Goal: Participate in discussion: Engage in conversation with other users on a specific topic

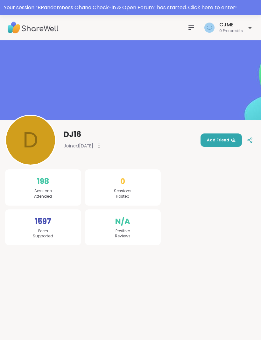
scroll to position [1, 0]
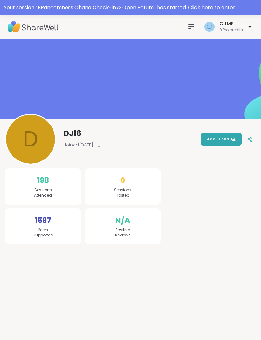
click at [221, 9] on div "Your session “ BRandomness Ohana Check-in & Open Forum ” has started. Click her…" at bounding box center [130, 8] width 253 height 8
click at [222, 4] on div at bounding box center [130, 6] width 261 height 15
click at [190, 10] on div at bounding box center [130, 6] width 261 height 15
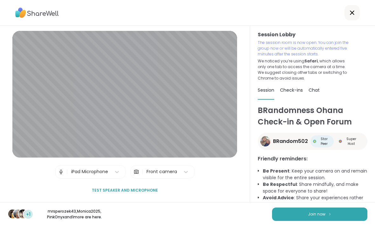
click at [260, 201] on li "Avoid Advice : Share your experiences rather than advice, as peers are not ment…" at bounding box center [315, 204] width 105 height 20
click at [260, 206] on div "+1 mrsperozek43 , Monica2025 , PinkOnyx and 1 more are here. Join now" at bounding box center [187, 214] width 375 height 24
click at [260, 208] on button "Join now" at bounding box center [319, 213] width 95 height 13
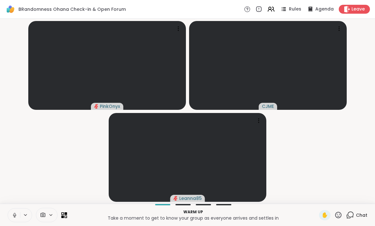
click at [16, 213] on icon at bounding box center [15, 215] width 6 height 6
click at [14, 214] on icon at bounding box center [15, 215] width 6 height 6
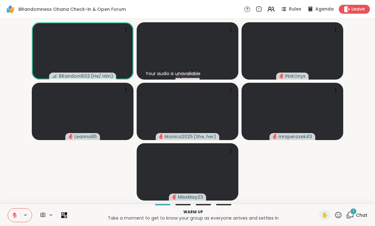
click at [197, 64] on video at bounding box center [188, 50] width 102 height 57
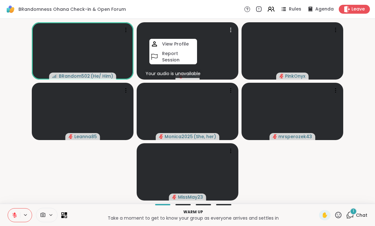
click at [11, 217] on button at bounding box center [14, 214] width 12 height 13
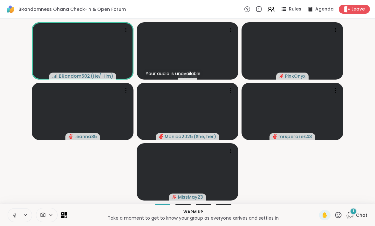
click at [17, 214] on icon at bounding box center [15, 215] width 6 height 6
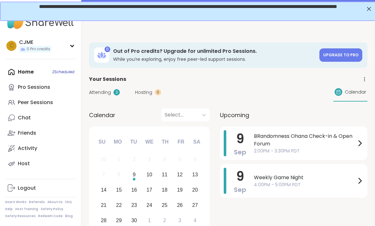
click at [309, 143] on span "BRandomness Ohana Check-in & Open Forum" at bounding box center [305, 139] width 102 height 15
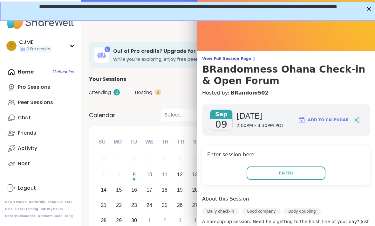
click at [289, 171] on span "Enter" at bounding box center [286, 173] width 14 height 6
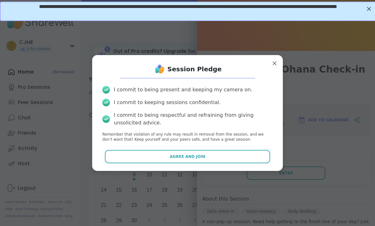
click at [239, 160] on button "Agree and Join" at bounding box center [188, 156] width 166 height 13
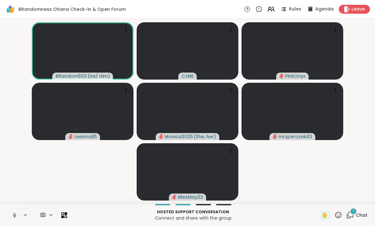
click at [13, 214] on icon at bounding box center [15, 215] width 6 height 6
click at [17, 212] on icon at bounding box center [15, 215] width 6 height 6
click at [335, 216] on icon at bounding box center [339, 215] width 8 height 8
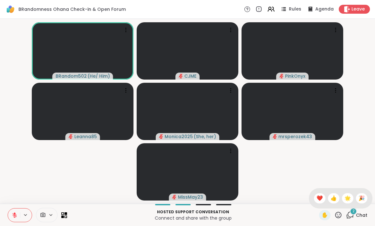
click at [332, 197] on span "👍" at bounding box center [334, 198] width 6 height 8
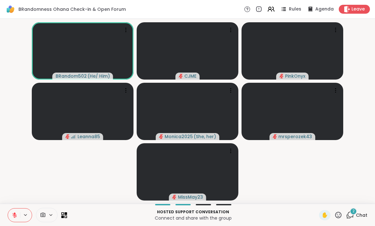
click at [353, 213] on span "2" at bounding box center [354, 210] width 2 height 5
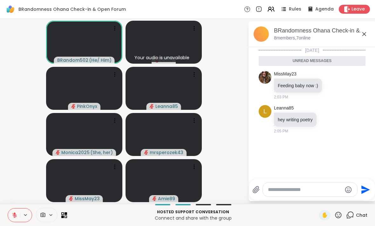
click at [13, 214] on icon at bounding box center [15, 215] width 6 height 6
click at [15, 218] on button at bounding box center [14, 214] width 12 height 13
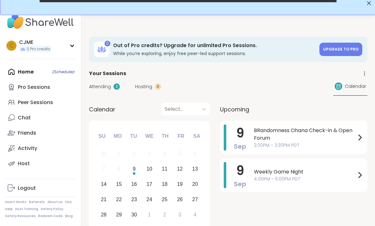
scroll to position [10, 0]
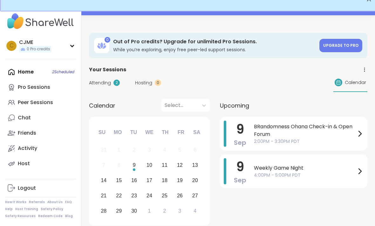
click at [257, 130] on span "BRandomness Ohana Check-in & Open Forum" at bounding box center [305, 130] width 102 height 15
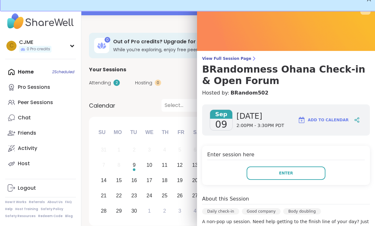
click at [269, 170] on button "Enter" at bounding box center [286, 172] width 79 height 13
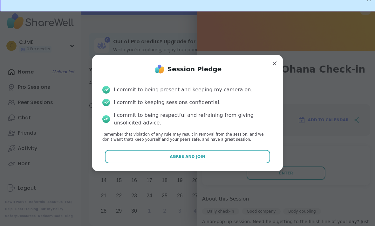
click at [175, 159] on span "Agree and Join" at bounding box center [188, 157] width 36 height 6
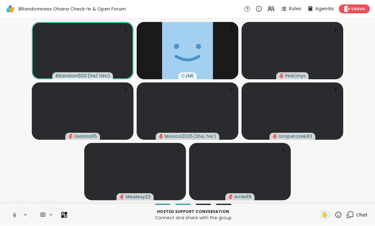
click at [13, 210] on button at bounding box center [14, 214] width 12 height 13
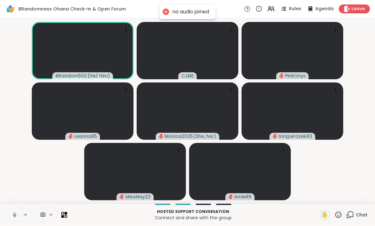
click at [13, 214] on icon at bounding box center [14, 215] width 3 height 2
click at [11, 214] on button at bounding box center [14, 214] width 12 height 13
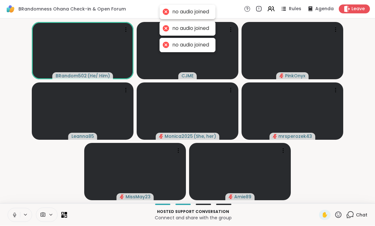
click at [16, 214] on icon at bounding box center [15, 215] width 6 height 6
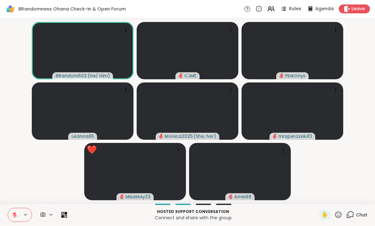
click at [341, 217] on icon at bounding box center [339, 215] width 8 height 8
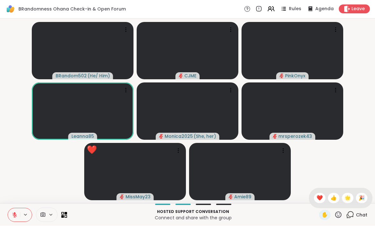
click at [347, 197] on span "🌟" at bounding box center [348, 198] width 6 height 8
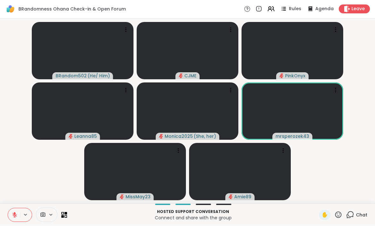
click at [63, 181] on video-player-container "BRandom502 ( He/ Him ) CJME PinkOnyx Leanna85 Monica2025 ( She, her ) mrsperoze…" at bounding box center [188, 111] width 368 height 180
click at [334, 156] on video-player-container "BRandom502 ( He/ Him ) CJME PinkOnyx Leanna85 Monica2025 ( She, her ) mrsperoze…" at bounding box center [188, 111] width 368 height 180
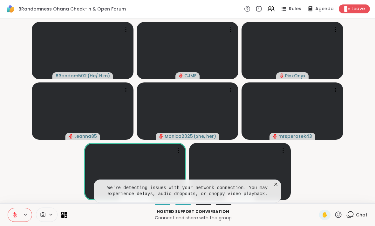
click at [278, 180] on video at bounding box center [240, 171] width 102 height 57
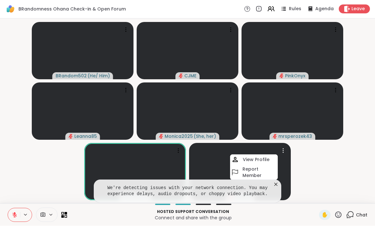
click at [278, 183] on icon at bounding box center [276, 184] width 6 height 6
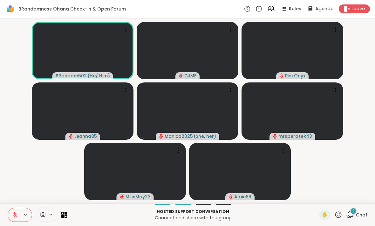
click at [12, 214] on icon at bounding box center [15, 215] width 6 height 6
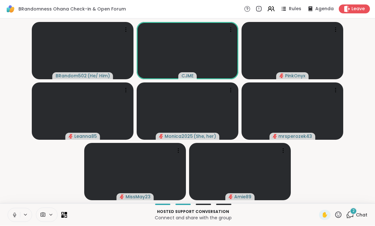
click at [10, 216] on button at bounding box center [14, 214] width 12 height 13
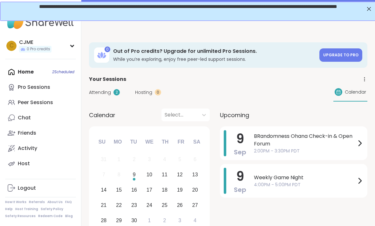
click at [254, 137] on span "BRandomness Ohana Check-in & Open Forum" at bounding box center [305, 139] width 102 height 15
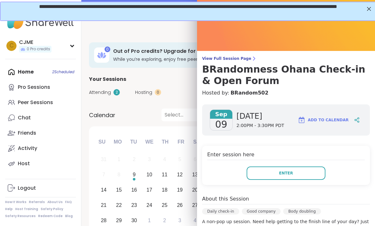
click at [264, 172] on button "Enter" at bounding box center [286, 172] width 79 height 13
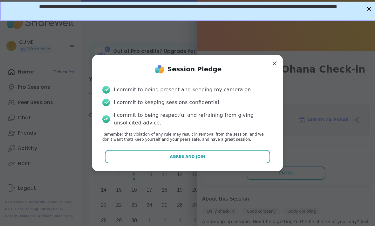
click at [199, 152] on button "Agree and Join" at bounding box center [188, 156] width 166 height 13
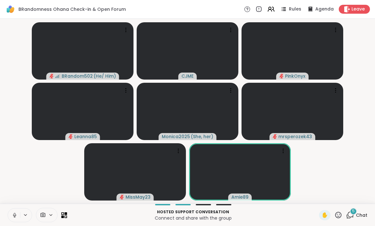
click at [12, 216] on icon at bounding box center [15, 215] width 6 height 6
click at [17, 211] on button at bounding box center [14, 214] width 12 height 13
click at [14, 210] on button at bounding box center [14, 214] width 12 height 13
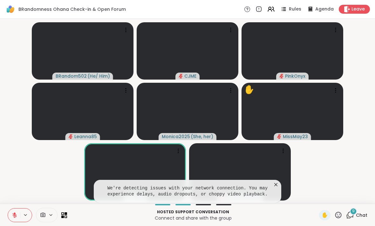
click at [276, 184] on icon at bounding box center [276, 184] width 6 height 6
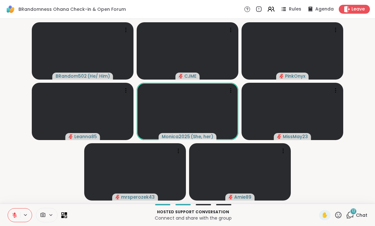
click at [11, 213] on button at bounding box center [14, 214] width 12 height 13
click at [15, 215] on icon at bounding box center [15, 215] width 6 height 6
click at [14, 216] on icon at bounding box center [15, 215] width 6 height 6
click at [10, 212] on button at bounding box center [14, 214] width 12 height 13
click at [19, 215] on button at bounding box center [14, 214] width 12 height 13
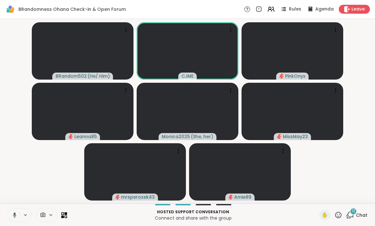
click at [14, 215] on icon at bounding box center [15, 215] width 2 height 1
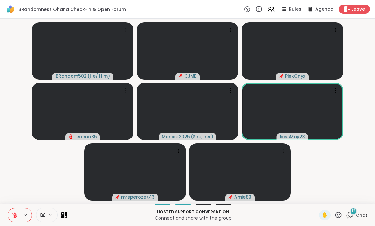
click at [275, 2] on div "BRandomness Ohana Check-in & Open Forum Rules Agenda Leave" at bounding box center [187, 9] width 375 height 19
click at [270, 6] on icon at bounding box center [271, 9] width 8 height 8
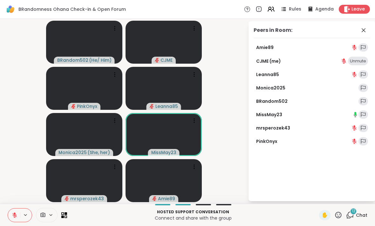
click at [271, 142] on link "PinkOnyx" at bounding box center [266, 141] width 21 height 6
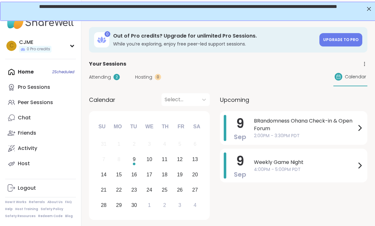
click at [245, 120] on div "[DATE]" at bounding box center [240, 128] width 12 height 26
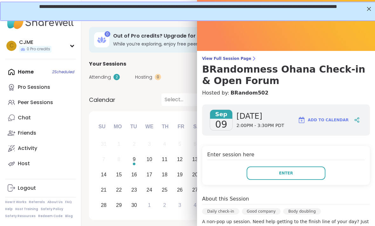
click at [264, 170] on button "Enter" at bounding box center [286, 172] width 79 height 13
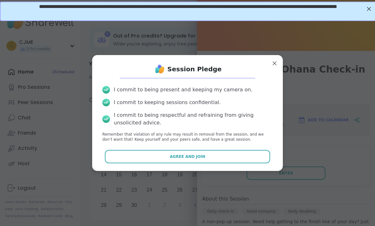
click at [140, 156] on button "Agree and Join" at bounding box center [188, 156] width 166 height 13
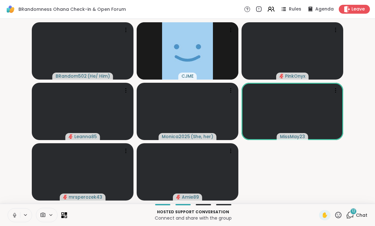
click at [9, 211] on button at bounding box center [14, 214] width 12 height 13
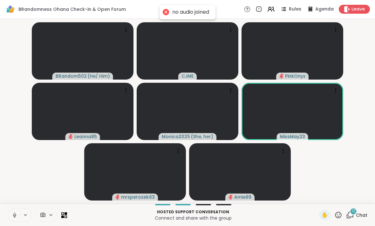
click at [10, 212] on button at bounding box center [14, 214] width 12 height 13
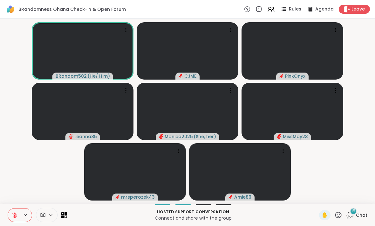
click at [351, 216] on icon at bounding box center [350, 215] width 8 height 8
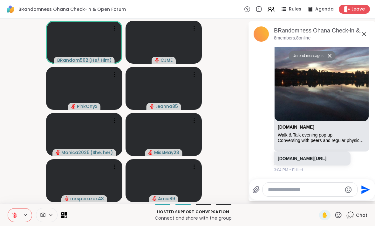
scroll to position [984, 0]
click at [362, 36] on icon at bounding box center [365, 34] width 8 height 8
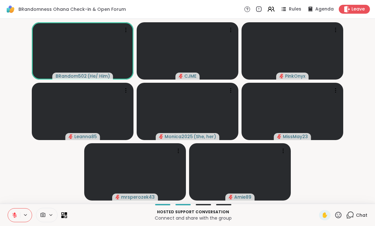
click at [9, 214] on button at bounding box center [14, 214] width 12 height 13
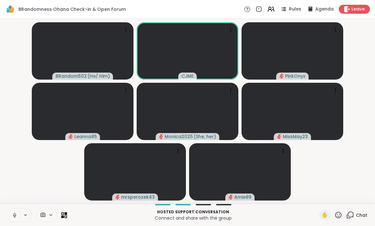
click at [16, 213] on icon at bounding box center [15, 215] width 6 height 6
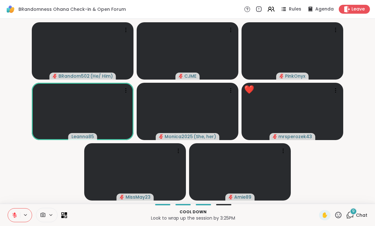
click at [341, 213] on icon at bounding box center [338, 214] width 6 height 6
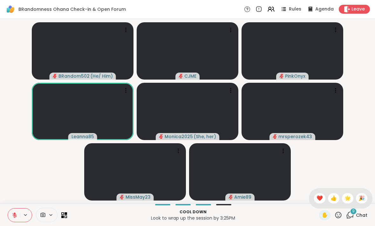
click at [317, 200] on span "❤️" at bounding box center [320, 198] width 6 height 8
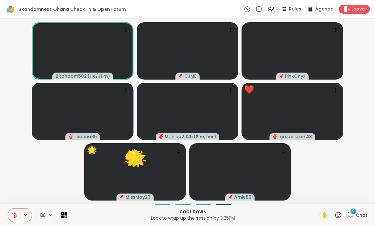
click at [338, 218] on icon at bounding box center [338, 214] width 6 height 6
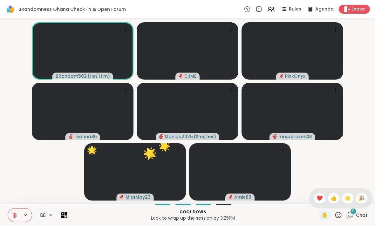
click at [342, 201] on div "🌟" at bounding box center [347, 198] width 11 height 10
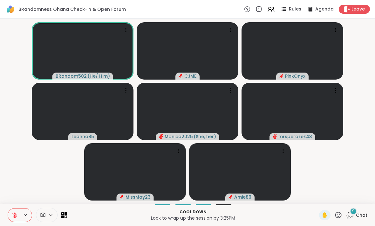
click at [12, 216] on icon at bounding box center [15, 215] width 6 height 6
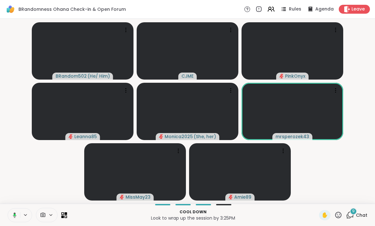
click at [8, 220] on button at bounding box center [13, 214] width 13 height 13
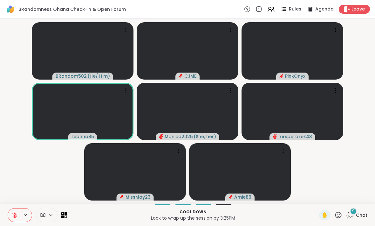
click at [10, 211] on button at bounding box center [14, 214] width 12 height 13
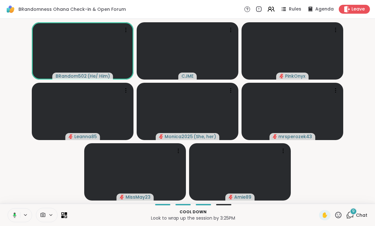
click at [10, 213] on button at bounding box center [13, 214] width 13 height 13
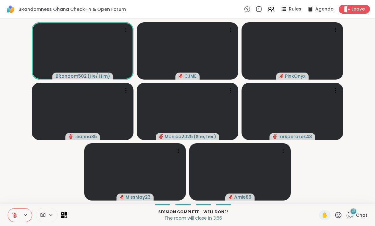
click at [12, 216] on icon at bounding box center [15, 215] width 6 height 6
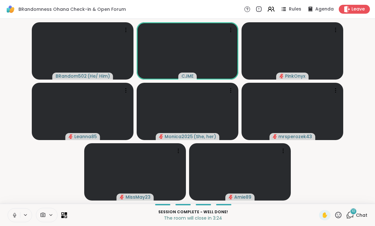
click at [15, 212] on icon at bounding box center [15, 215] width 6 height 6
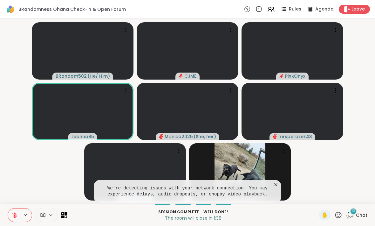
click at [338, 215] on icon at bounding box center [339, 215] width 8 height 8
click at [317, 200] on span "❤️" at bounding box center [320, 198] width 6 height 8
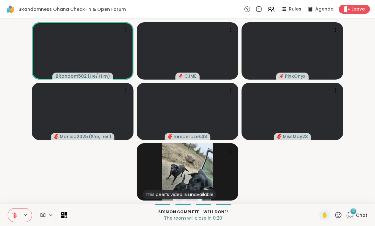
click at [348, 8] on icon at bounding box center [347, 9] width 6 height 6
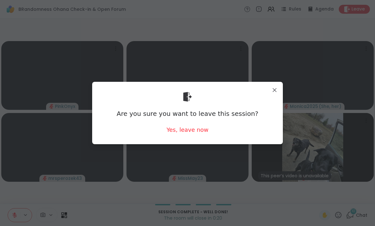
click at [188, 130] on div "Yes, leave now" at bounding box center [188, 130] width 42 height 8
